Goal: Task Accomplishment & Management: Use online tool/utility

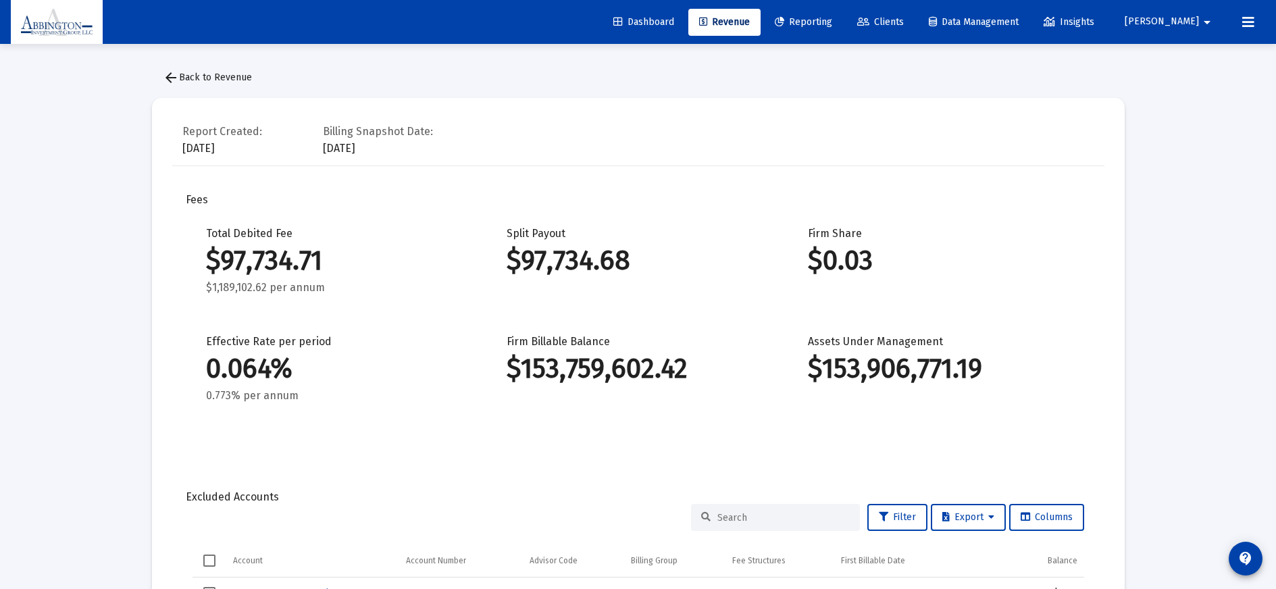
click at [750, 24] on span "Revenue" at bounding box center [724, 21] width 51 height 11
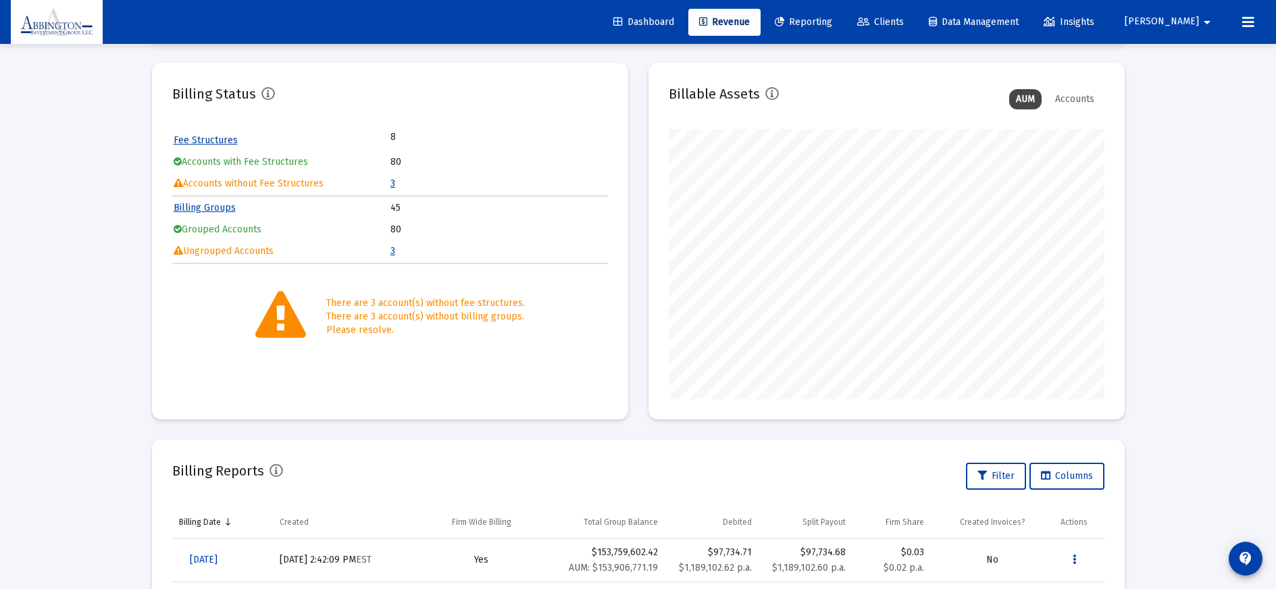
scroll to position [26, 0]
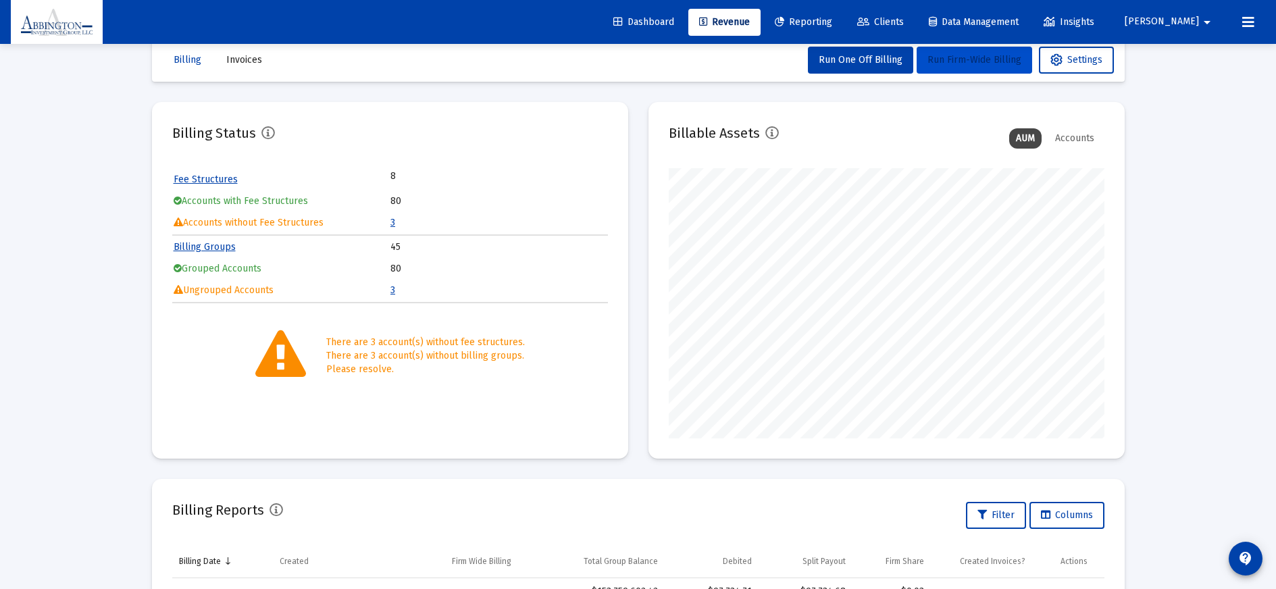
click at [963, 60] on span "Run Firm-Wide Billing" at bounding box center [975, 59] width 94 height 11
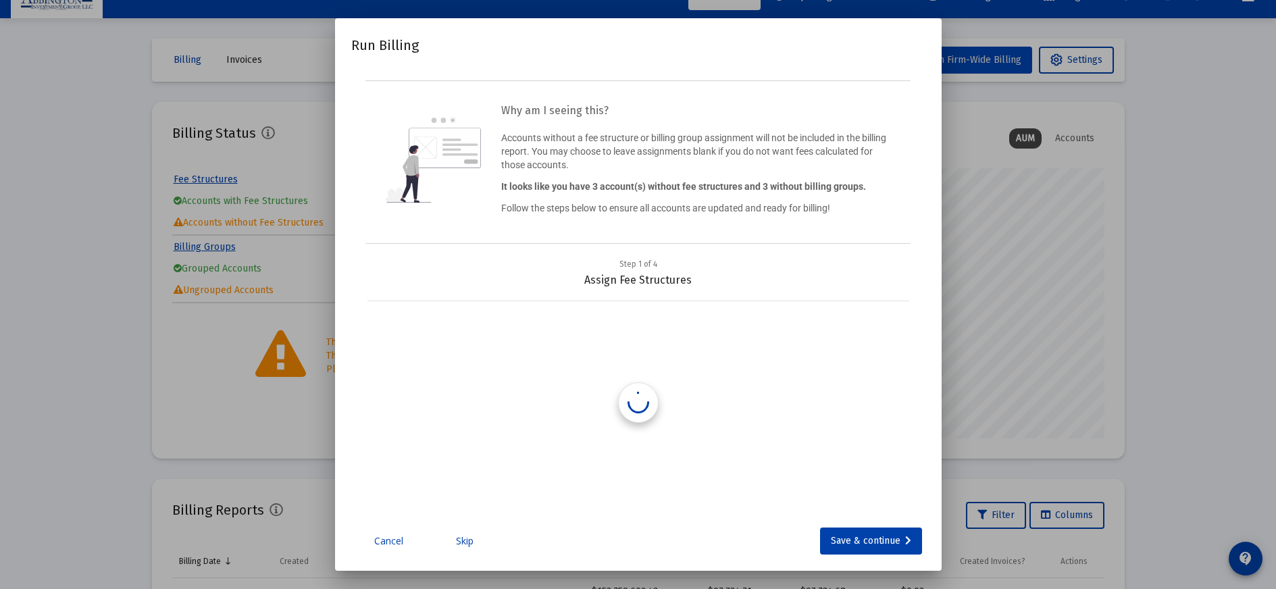
scroll to position [0, 0]
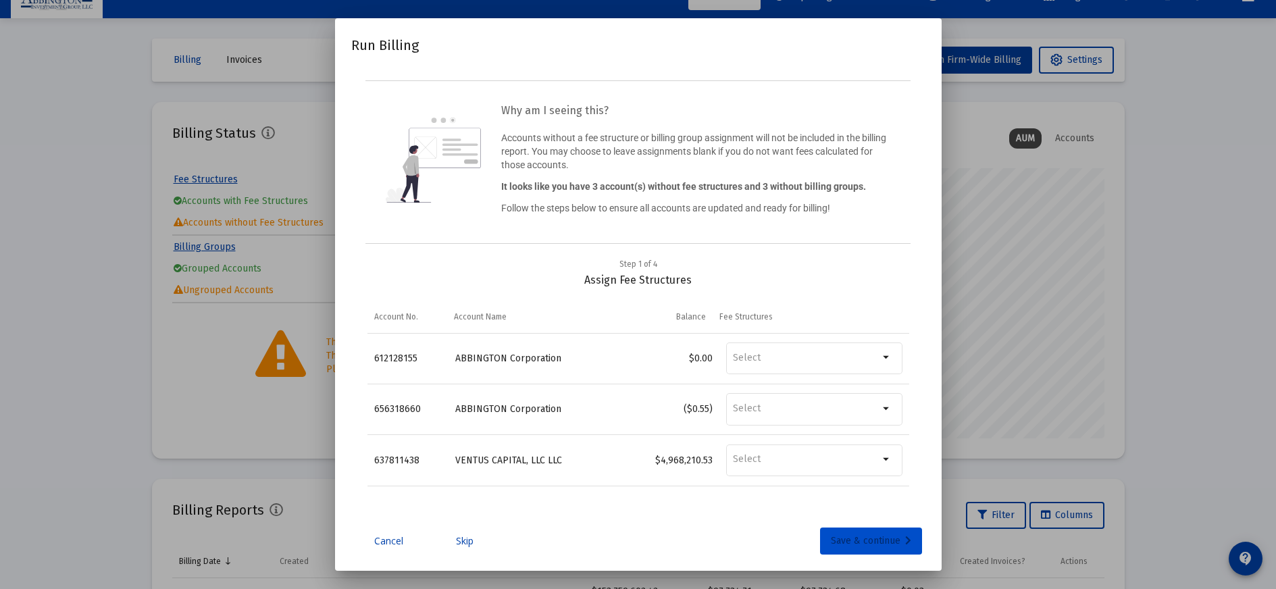
click at [869, 541] on div "Save & continue" at bounding box center [871, 541] width 80 height 27
click at [870, 541] on div "Save & continue" at bounding box center [871, 541] width 80 height 27
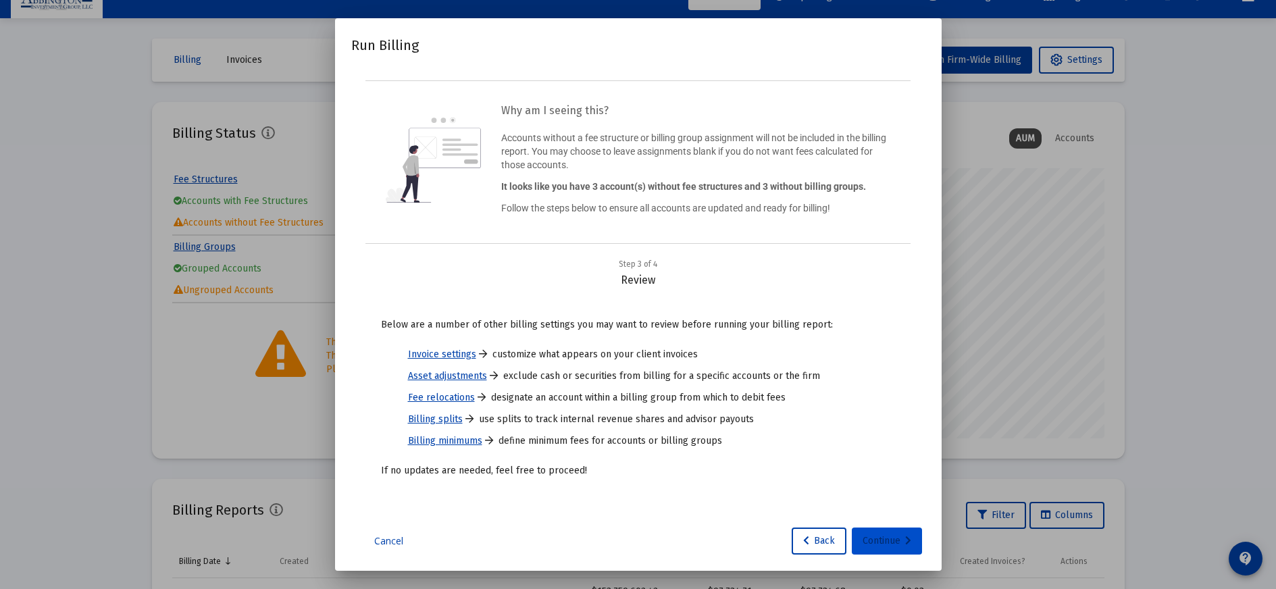
click at [878, 535] on div "Continue" at bounding box center [887, 541] width 49 height 27
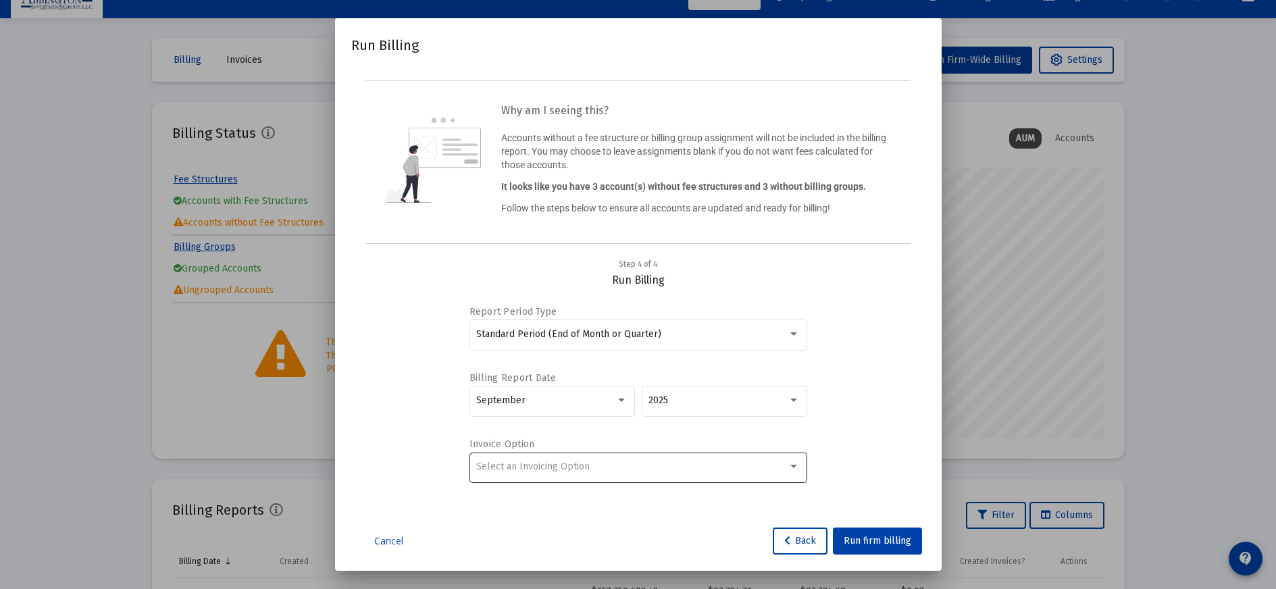
click at [789, 465] on div at bounding box center [794, 466] width 12 height 11
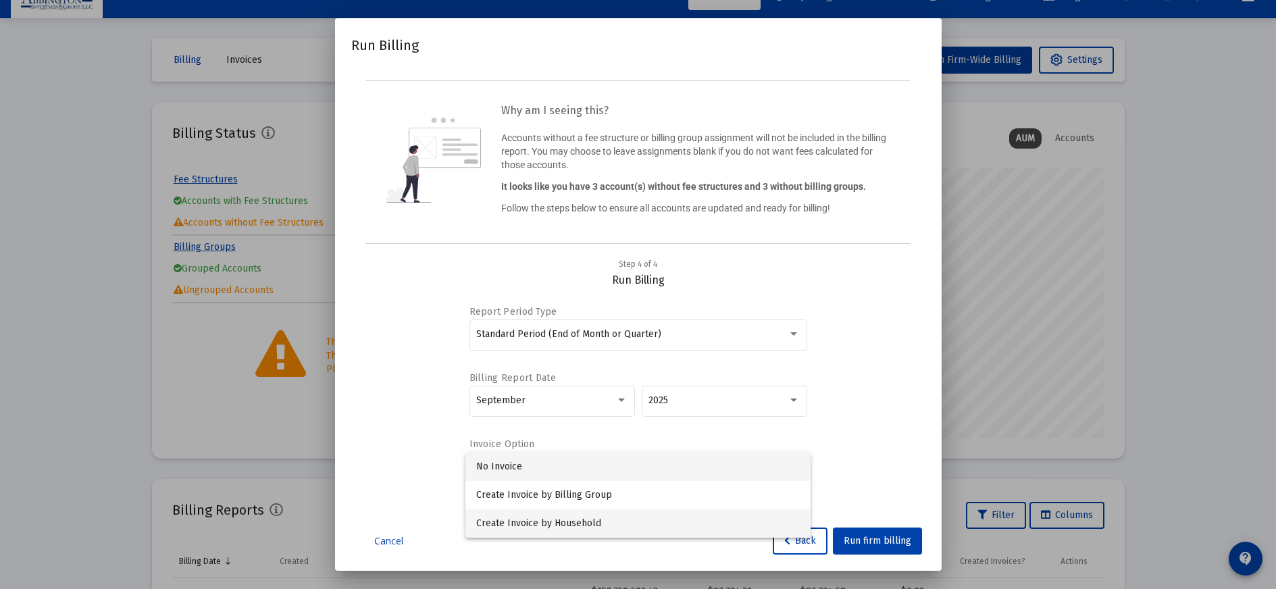
click at [680, 523] on span "Create Invoice by Household" at bounding box center [638, 523] width 324 height 28
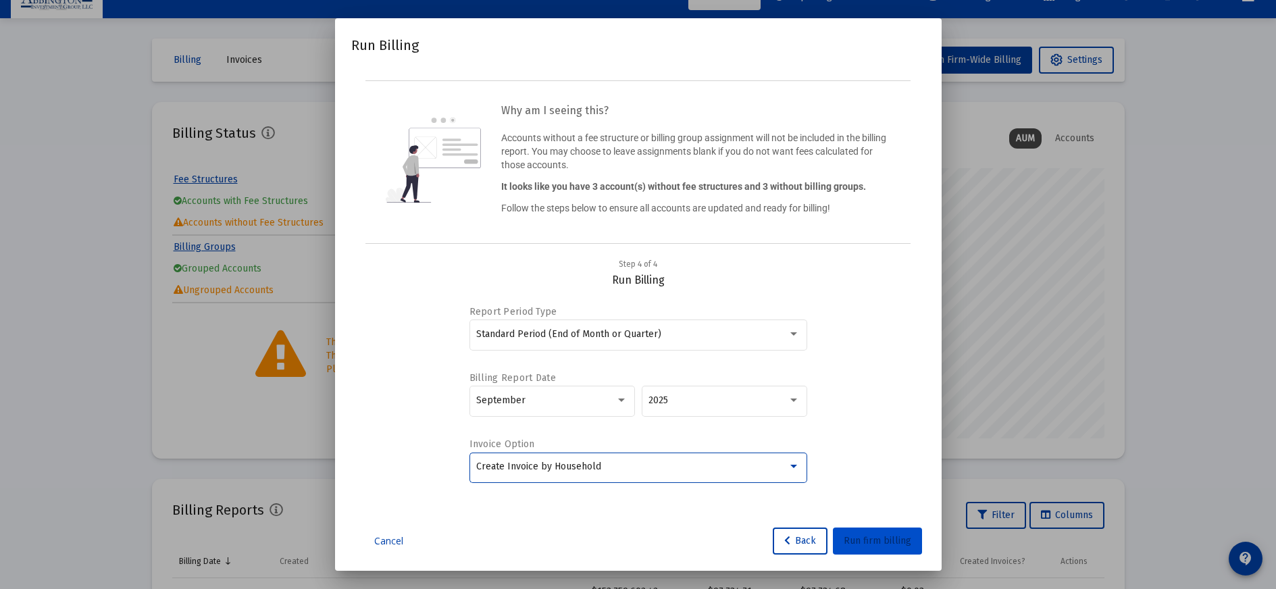
click at [885, 546] on span "Run firm billing" at bounding box center [878, 540] width 68 height 11
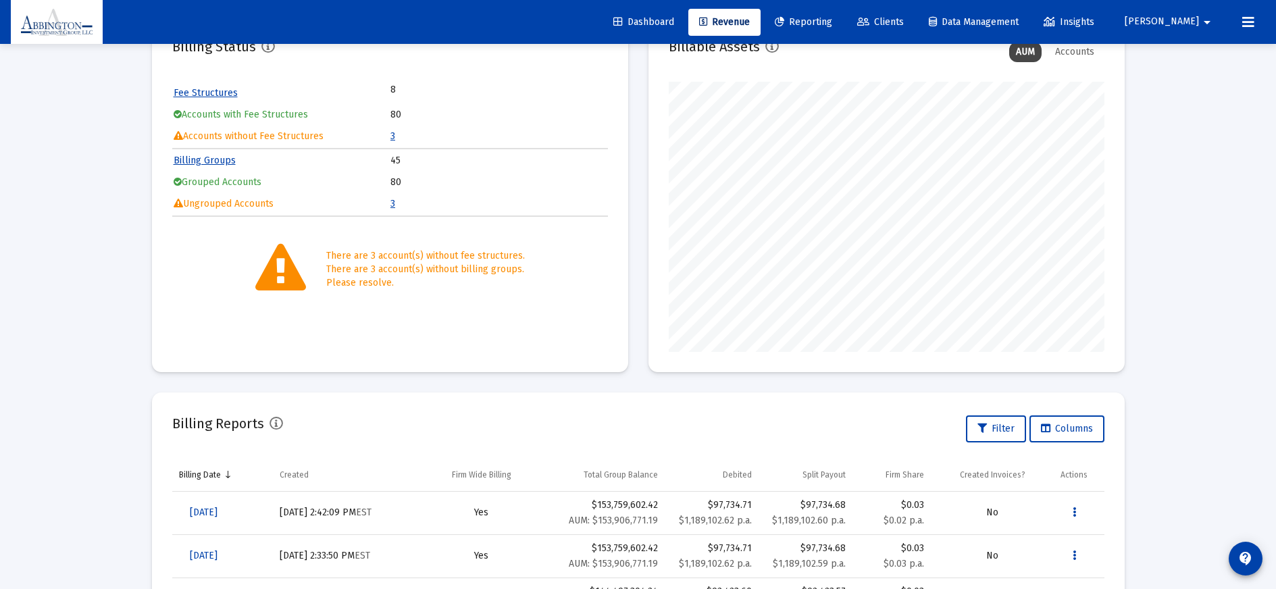
scroll to position [214, 0]
